Goal: Task Accomplishment & Management: Use online tool/utility

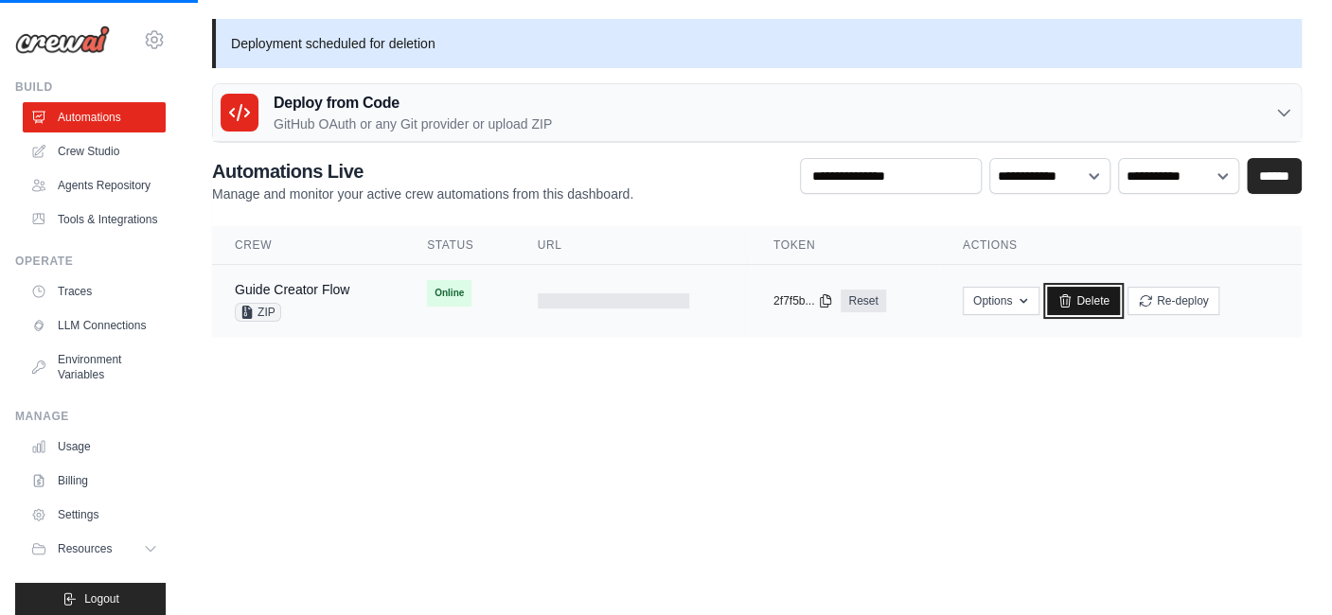
click at [1092, 304] on link "Delete" at bounding box center [1083, 301] width 73 height 28
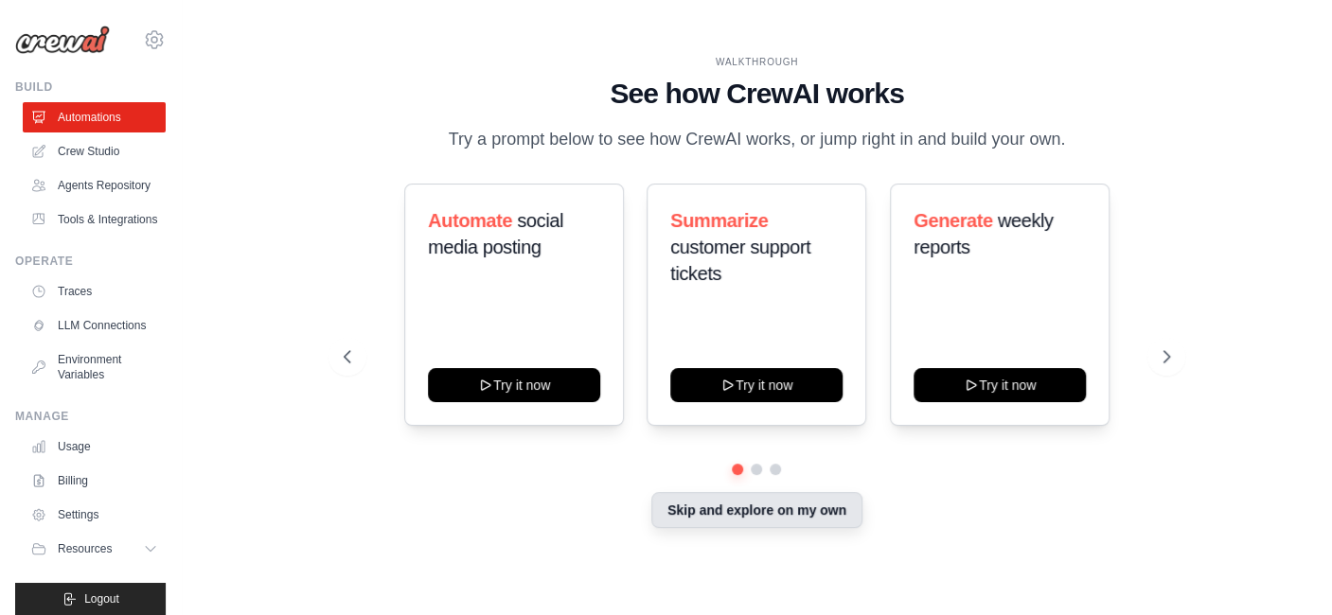
click at [727, 512] on button "Skip and explore on my own" at bounding box center [756, 510] width 211 height 36
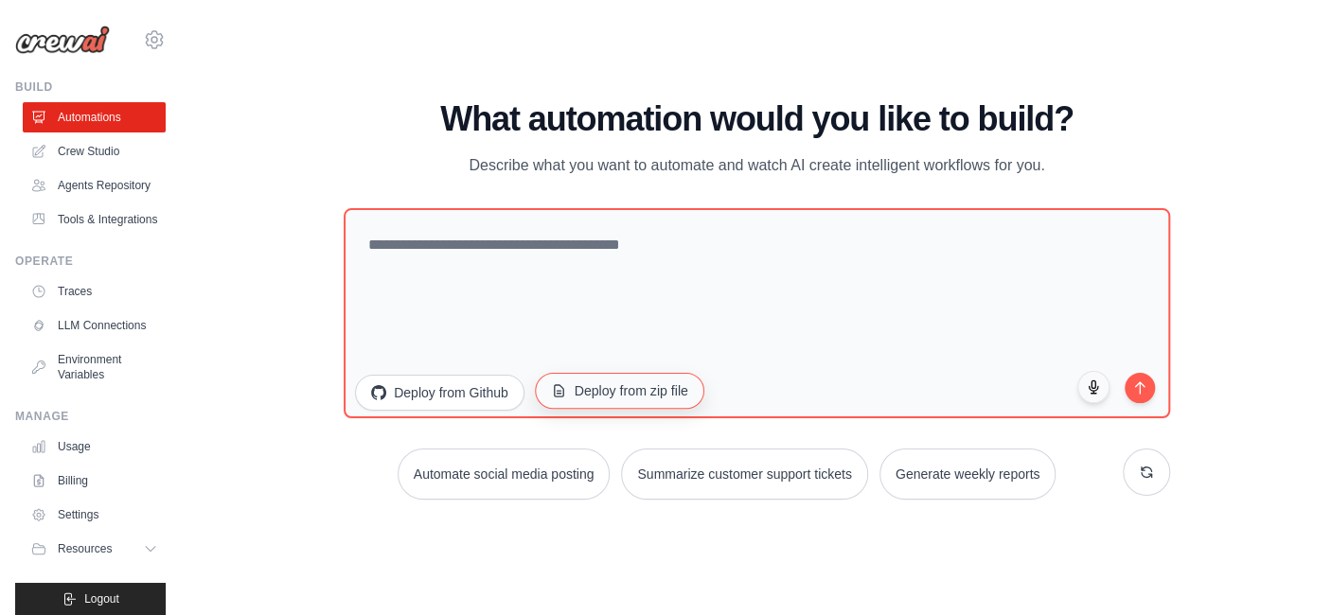
click at [655, 402] on button "Deploy from zip file" at bounding box center [619, 391] width 169 height 36
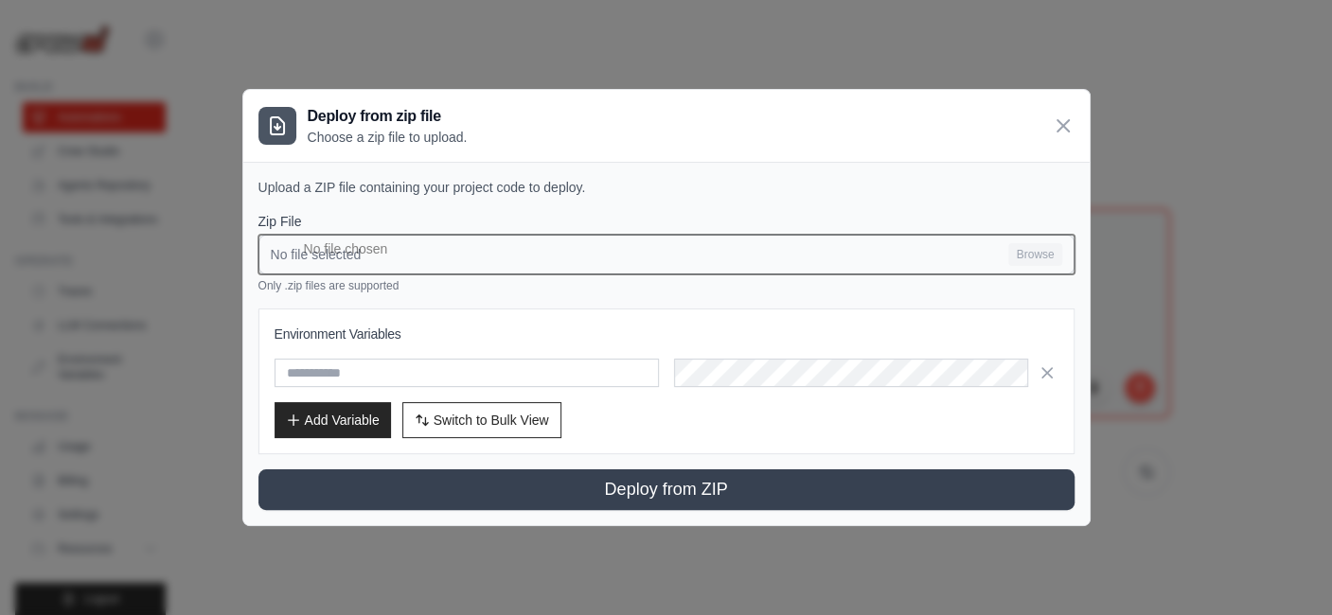
click at [1017, 257] on input "No file selected Browse" at bounding box center [666, 255] width 816 height 40
type input "**********"
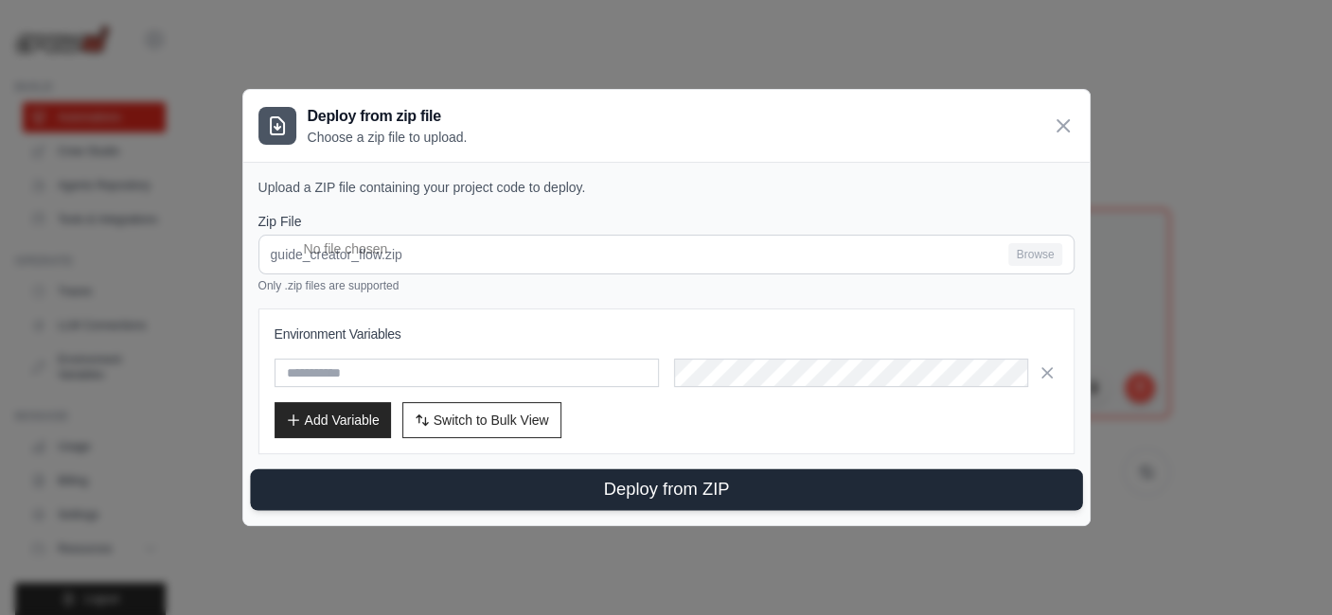
click at [736, 479] on button "Deploy from ZIP" at bounding box center [666, 490] width 832 height 42
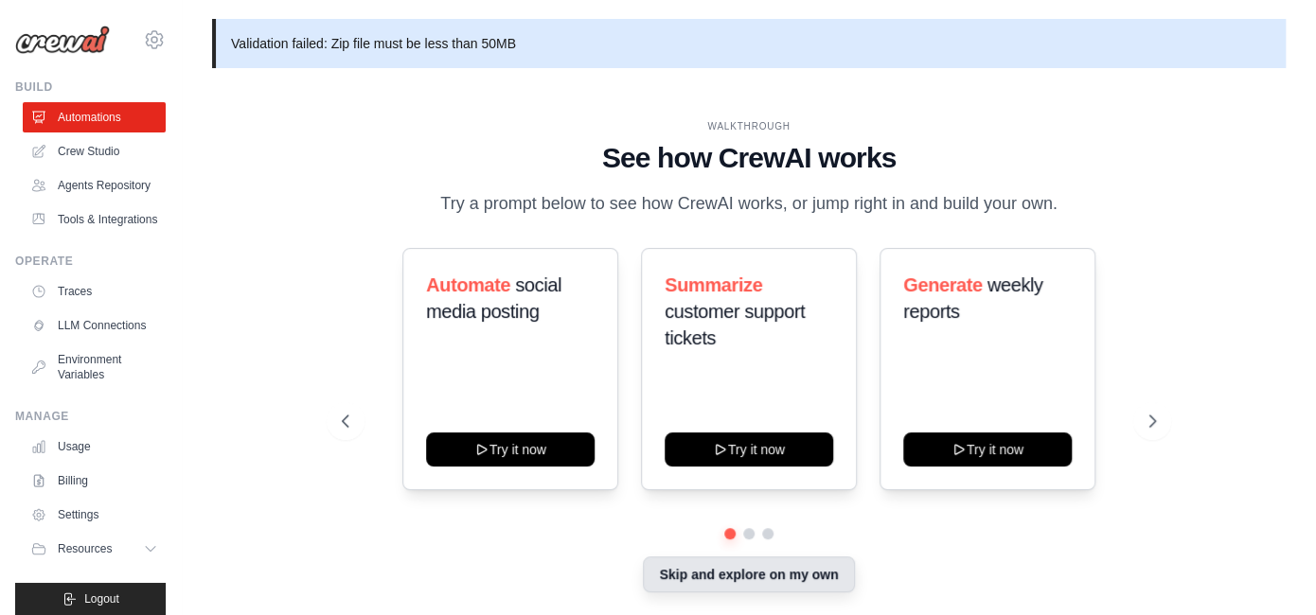
click at [748, 577] on button "Skip and explore on my own" at bounding box center [748, 575] width 211 height 36
